Goal: Check status

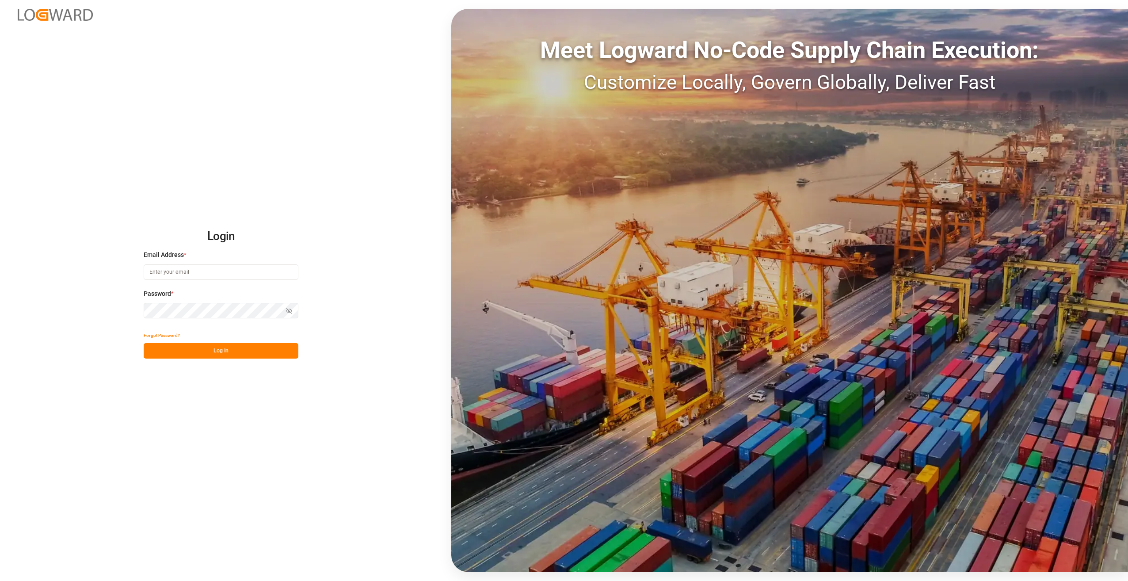
type input "[PERSON_NAME][EMAIL_ADDRESS][PERSON_NAME][DOMAIN_NAME]"
click at [230, 352] on button "Log In" at bounding box center [221, 350] width 155 height 15
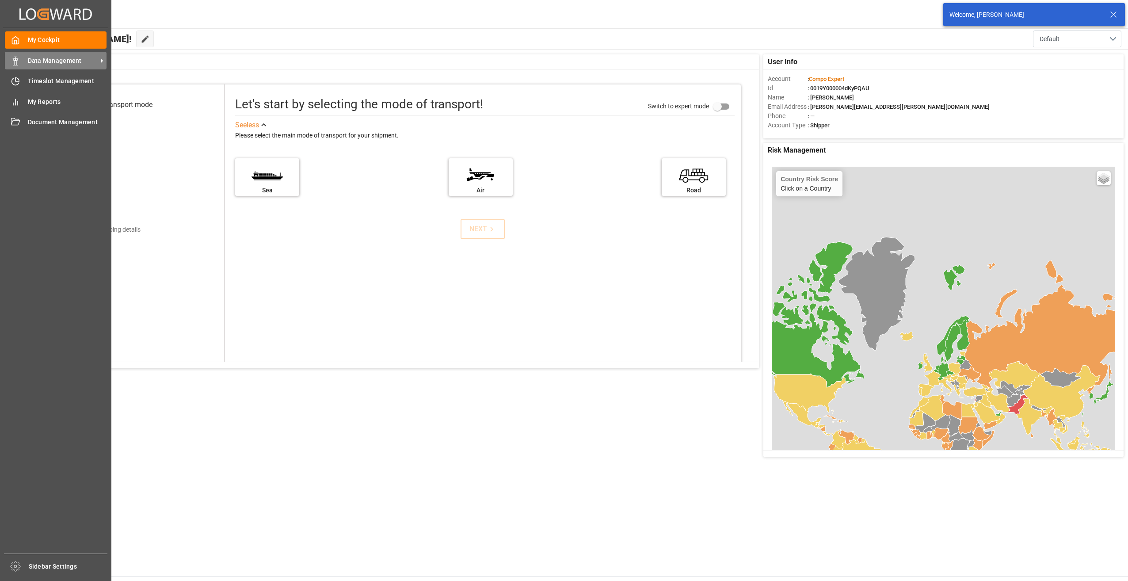
click at [16, 55] on div "Data Management Data Management" at bounding box center [56, 60] width 102 height 17
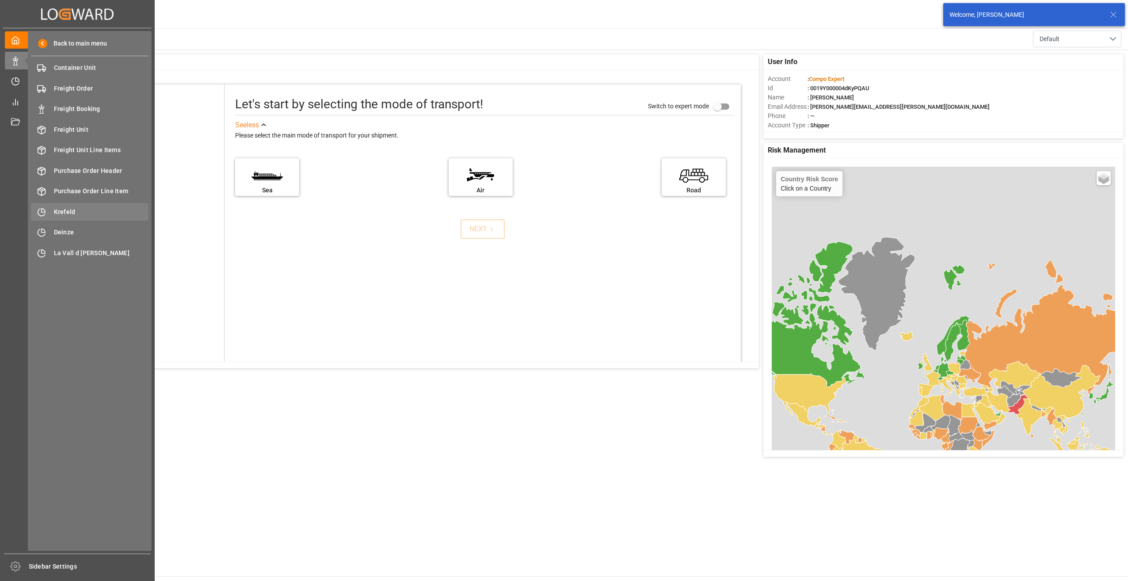
click at [65, 209] on span "Krefeld" at bounding box center [101, 211] width 95 height 9
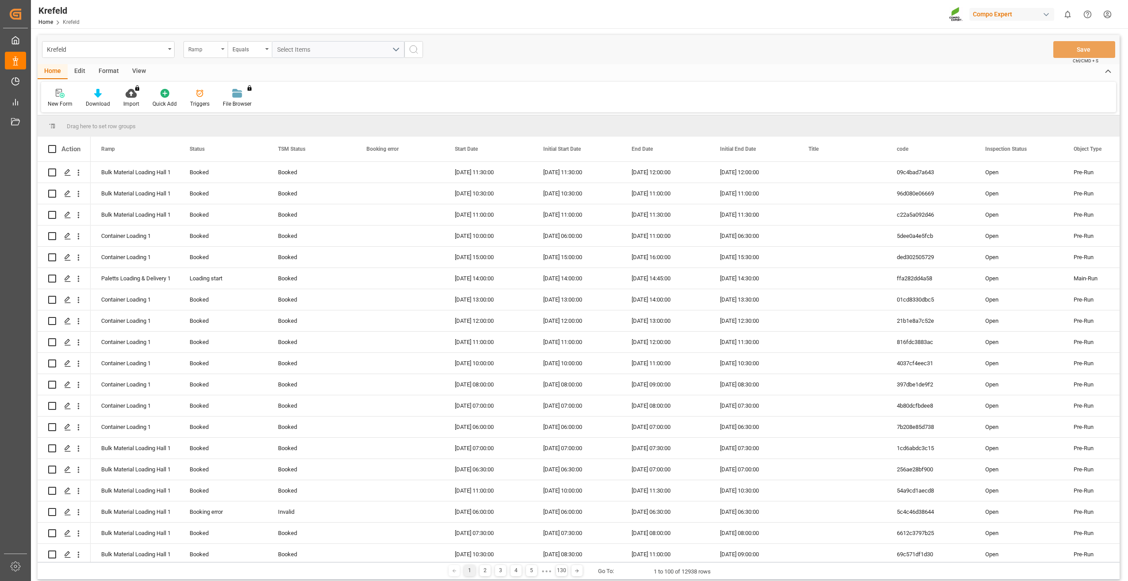
click at [221, 49] on icon "open menu" at bounding box center [223, 49] width 4 height 2
type input "sap"
click at [227, 96] on div "SAP Order Number" at bounding box center [250, 90] width 132 height 19
click at [247, 54] on div "Equals" at bounding box center [250, 49] width 44 height 17
click at [253, 106] on div "Fuzzy search" at bounding box center [294, 108] width 132 height 19
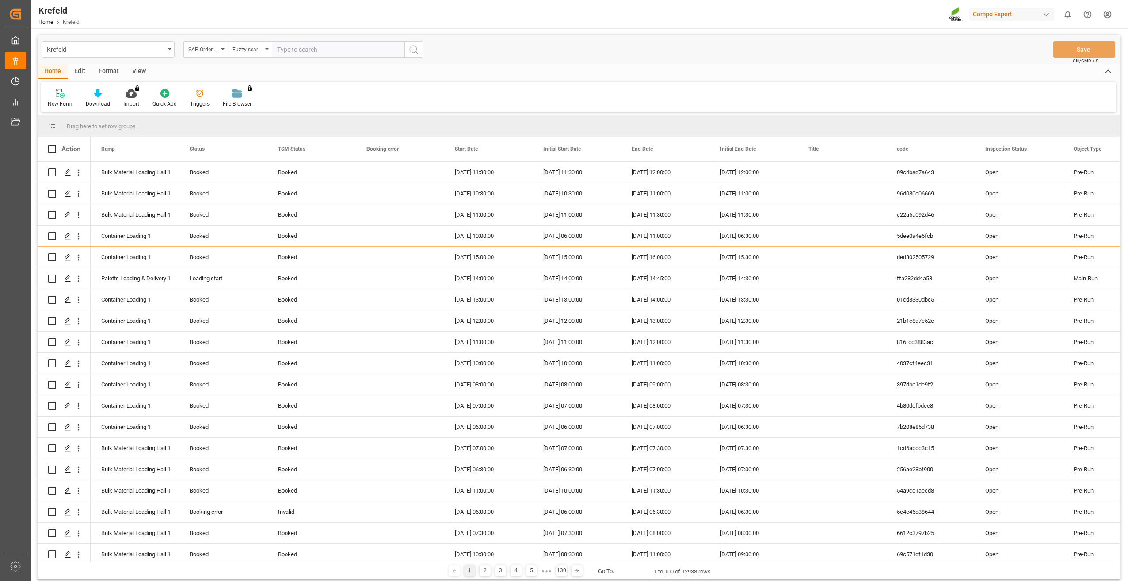
click at [300, 48] on input "text" at bounding box center [338, 49] width 133 height 17
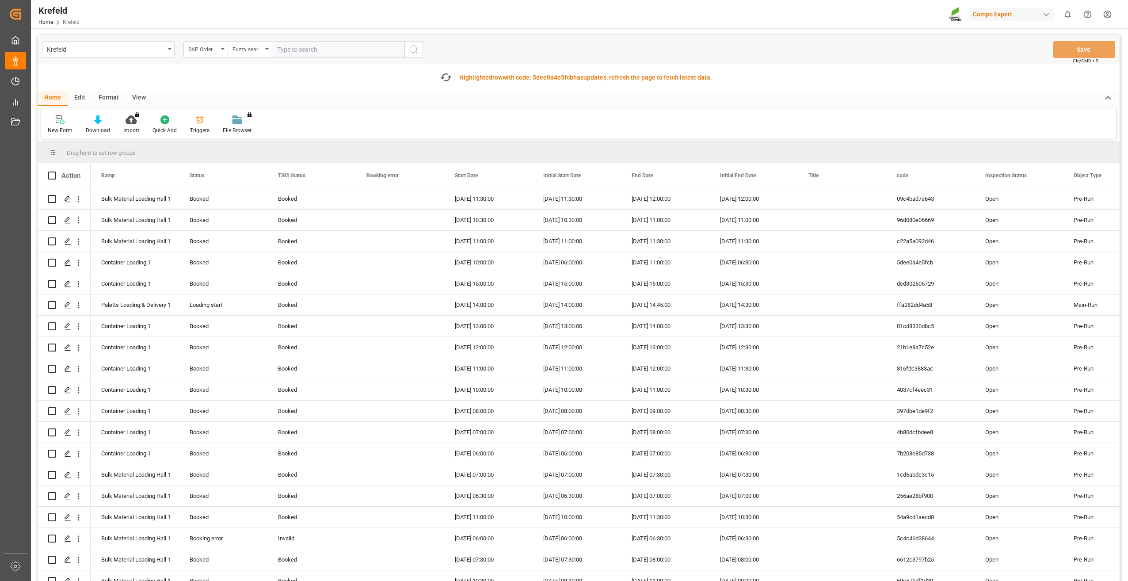
paste input "2000000692"
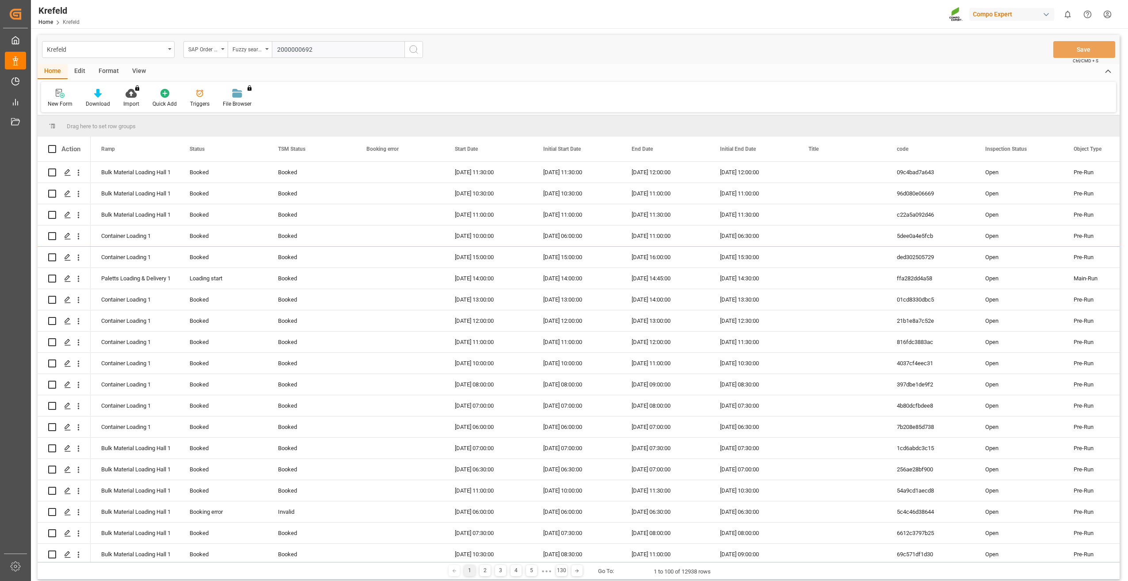
type input "2000000692"
click at [412, 46] on icon "search button" at bounding box center [413, 49] width 11 height 11
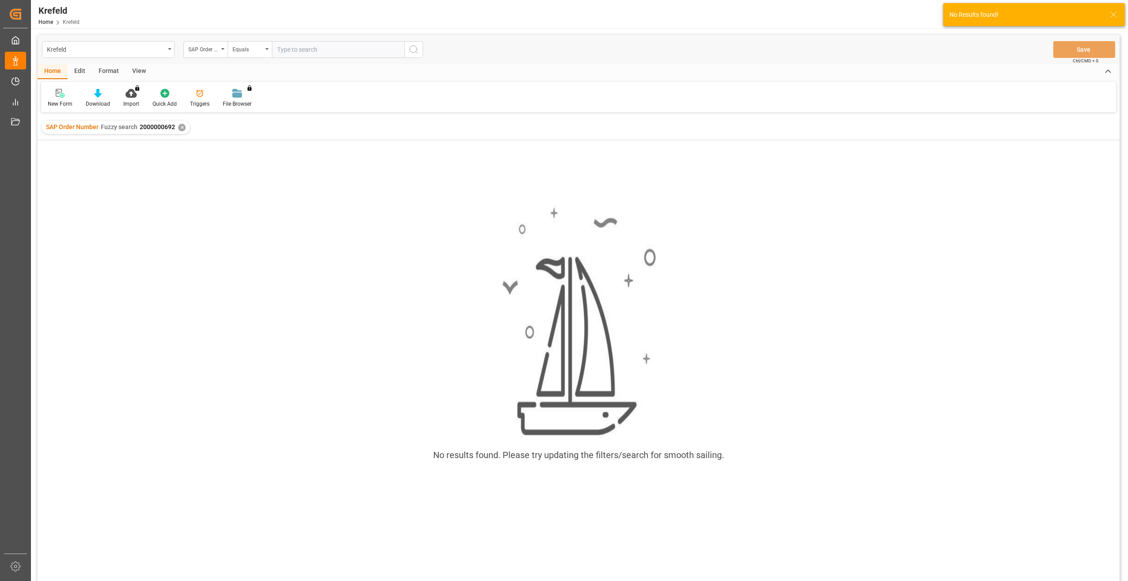
click at [179, 125] on div "✕" at bounding box center [182, 128] width 8 height 8
